Goal: Check status: Check status

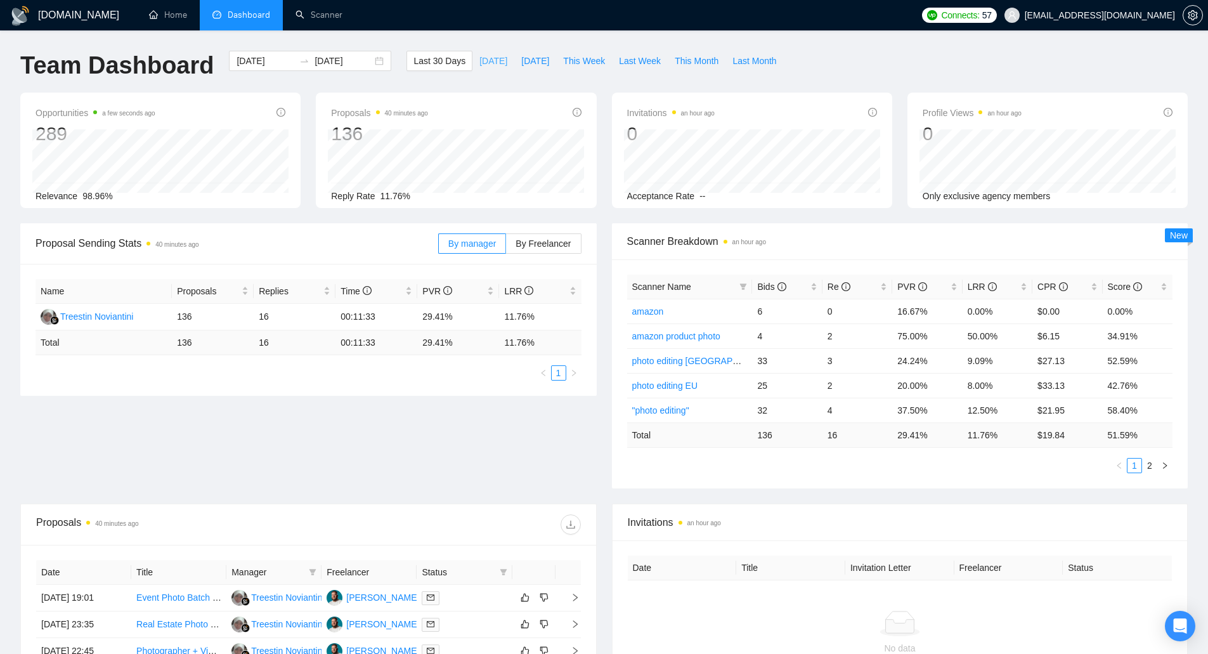
click at [481, 58] on span "[DATE]" at bounding box center [493, 61] width 28 height 14
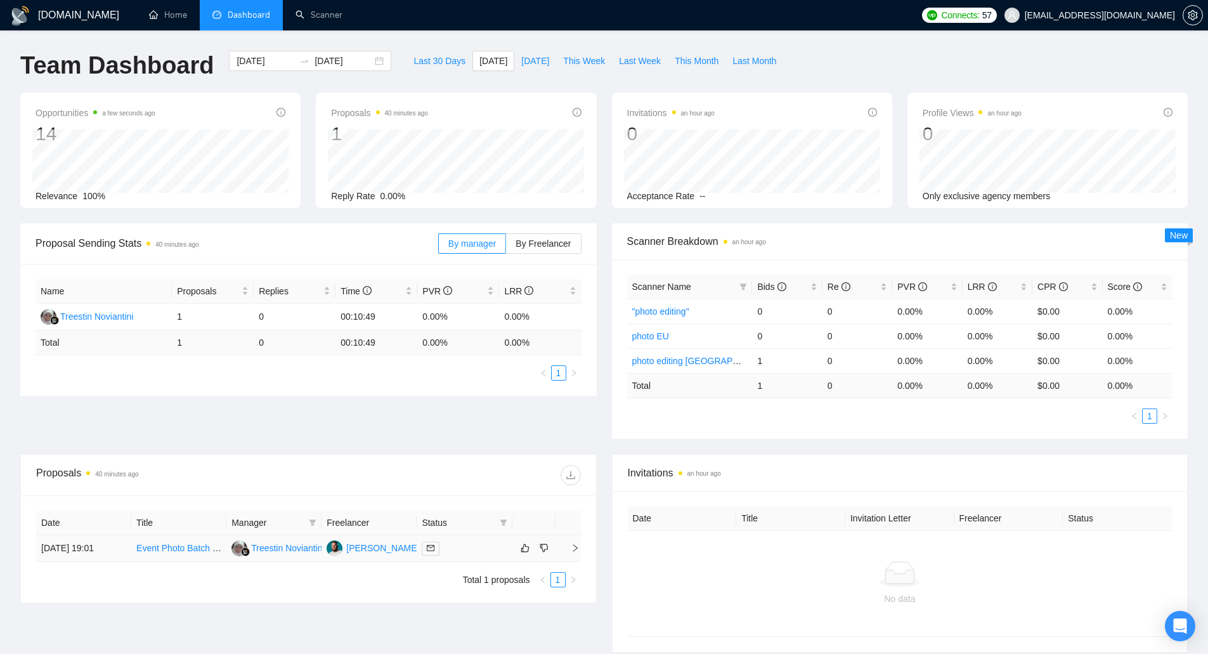
click at [79, 555] on td "[DATE] 19:01" at bounding box center [83, 548] width 95 height 27
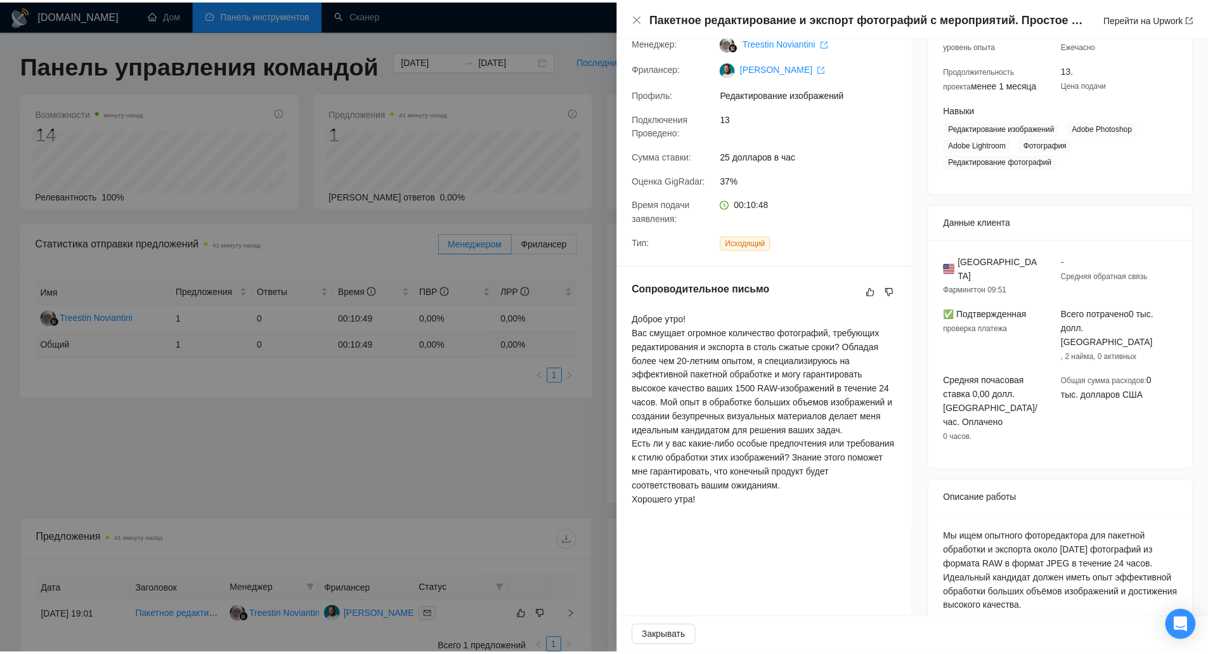
scroll to position [72, 0]
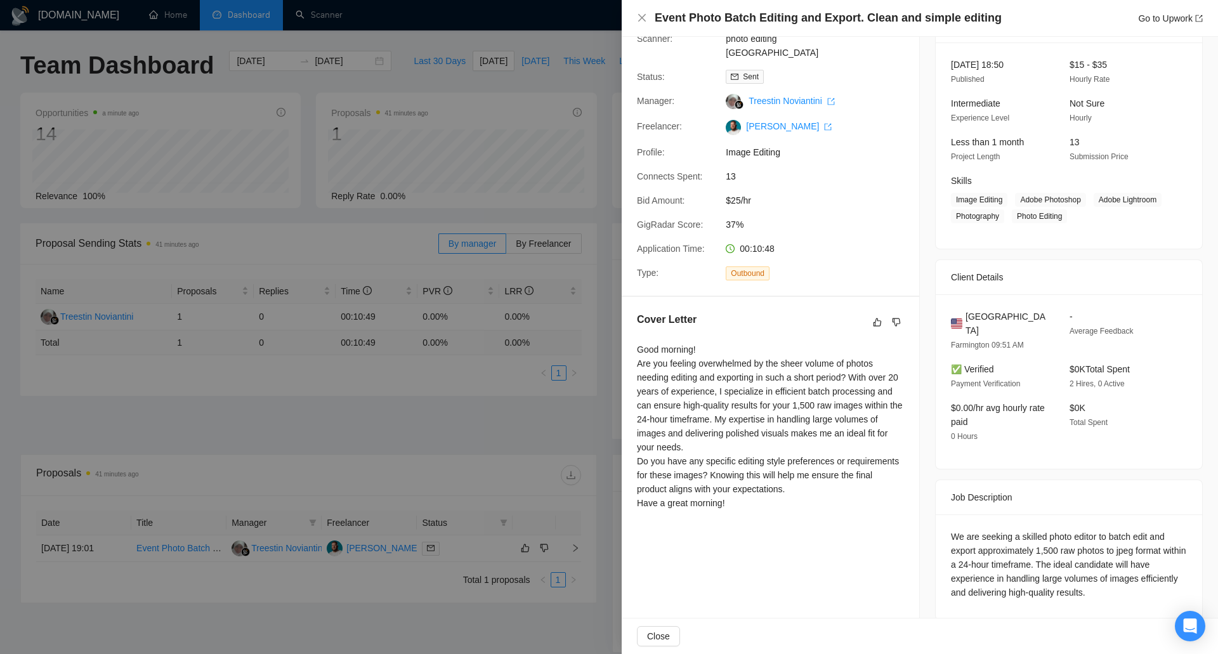
click at [537, 394] on div at bounding box center [609, 327] width 1218 height 654
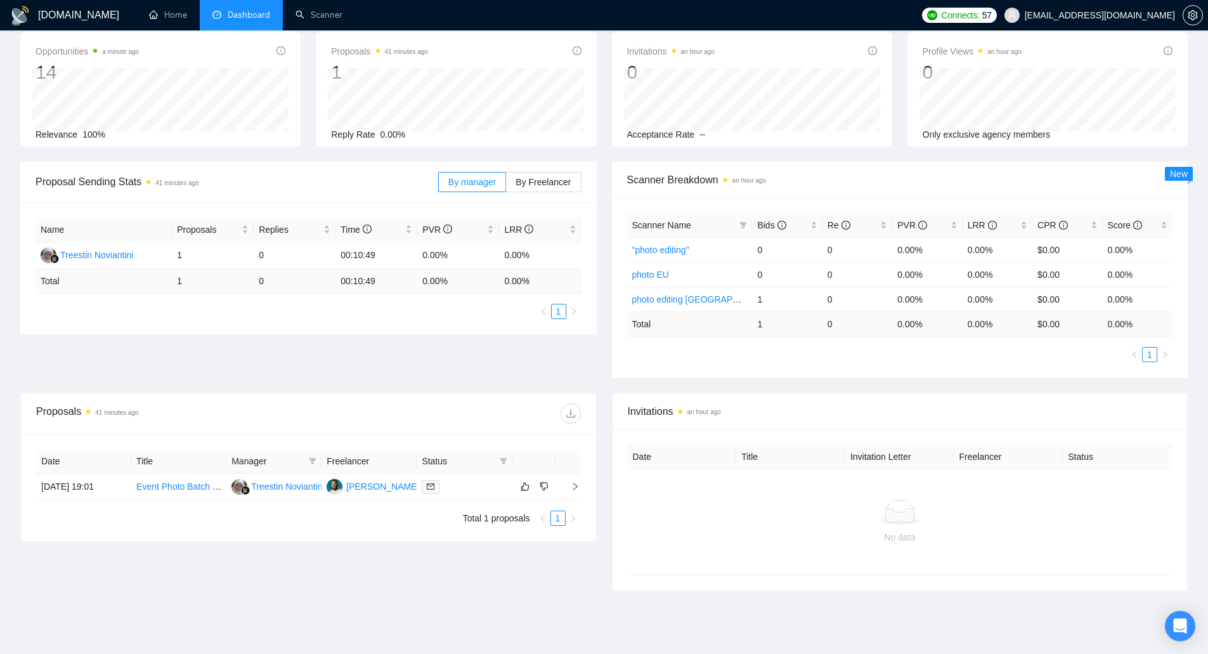
scroll to position [0, 0]
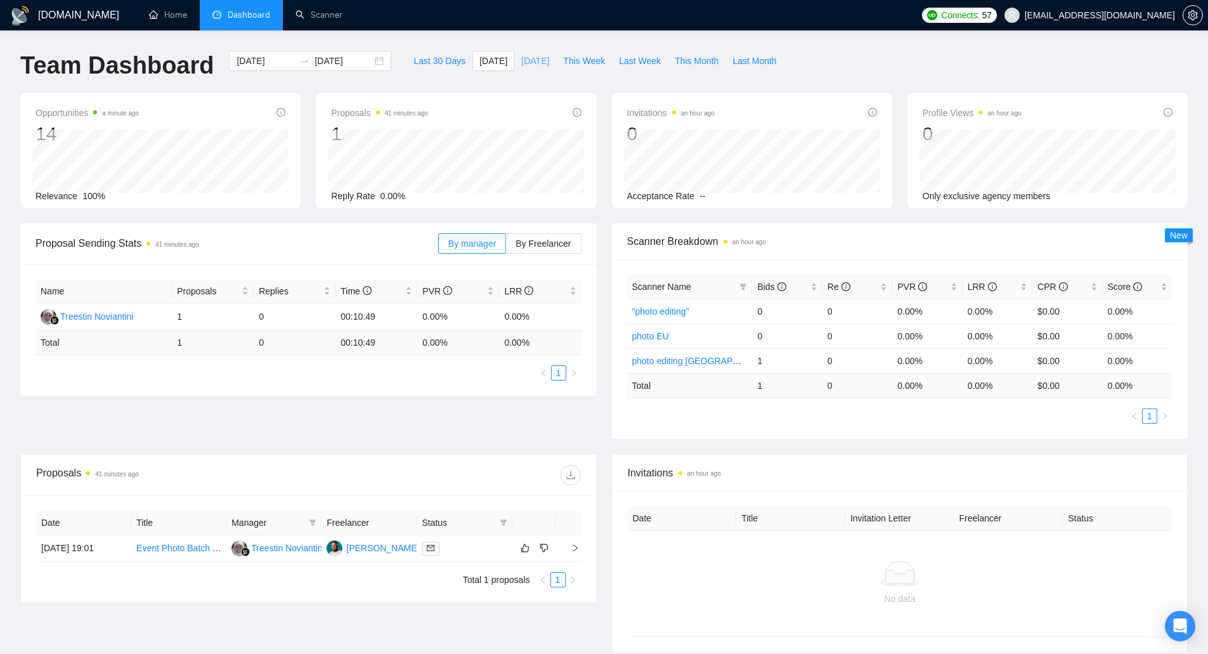
click at [521, 60] on span "[DATE]" at bounding box center [535, 61] width 28 height 14
type input "[DATE]"
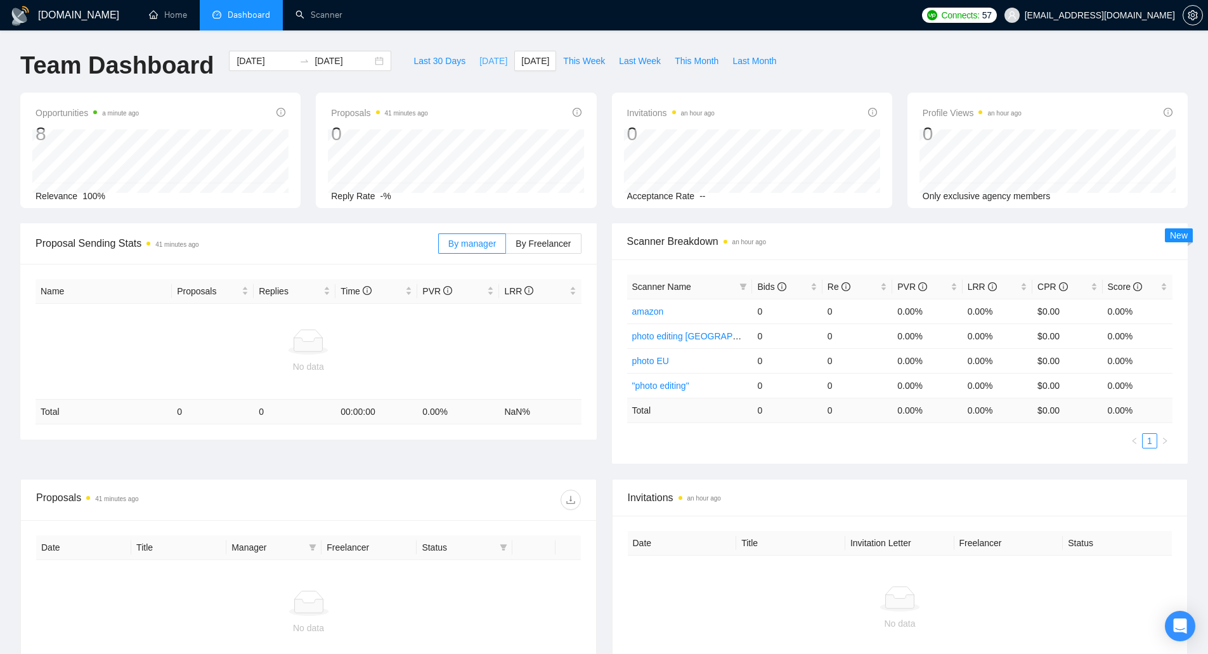
click at [479, 60] on span "[DATE]" at bounding box center [493, 61] width 28 height 14
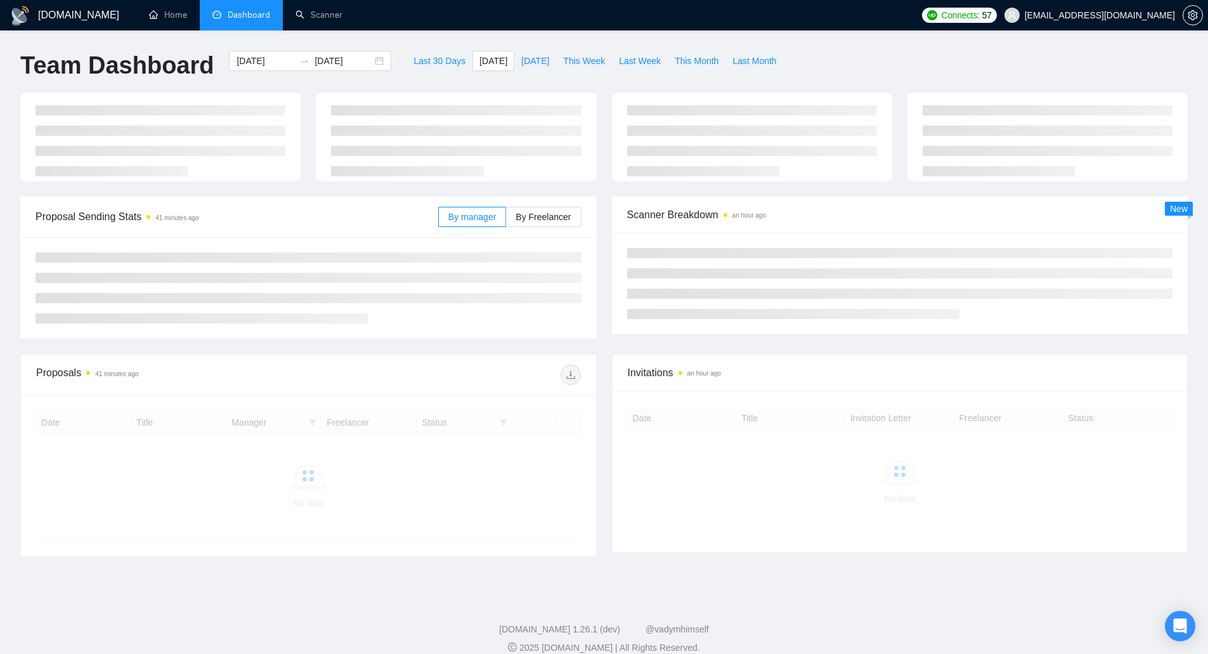
type input "[DATE]"
